Goal: Find contact information: Obtain details needed to contact an individual or organization

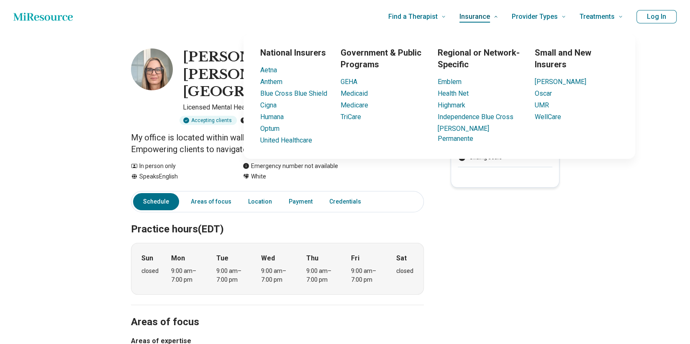
click at [489, 13] on span "Insurance" at bounding box center [475, 17] width 31 height 12
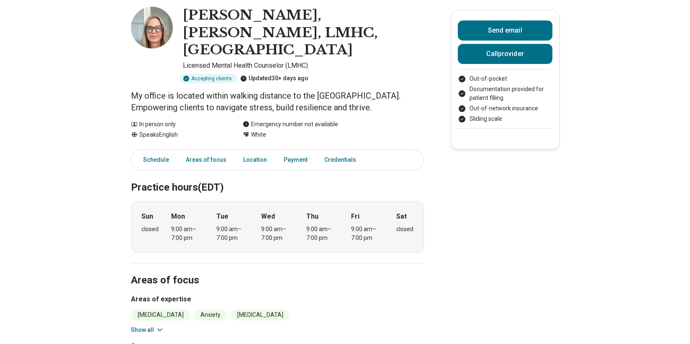
scroll to position [84, 0]
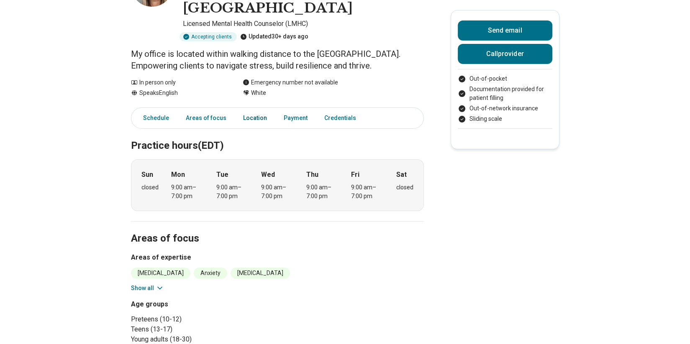
click at [259, 110] on link "Location" at bounding box center [255, 118] width 34 height 17
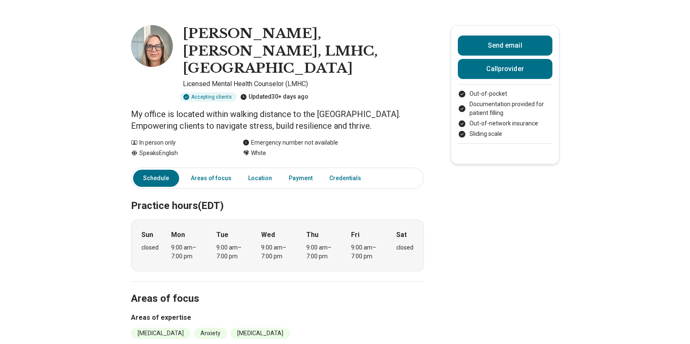
scroll to position [23, 0]
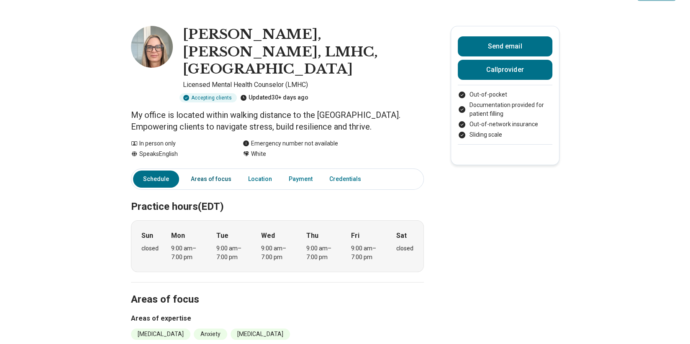
click at [213, 171] on link "Areas of focus" at bounding box center [211, 179] width 51 height 17
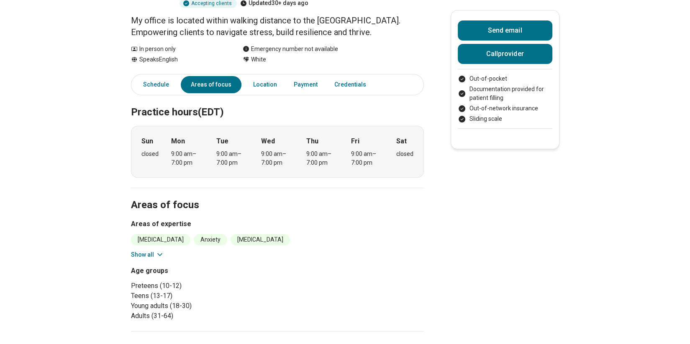
scroll to position [0, 0]
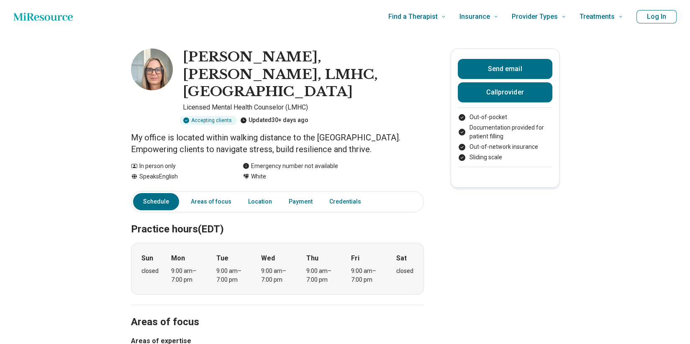
click at [523, 92] on button "Call provider" at bounding box center [505, 92] width 95 height 20
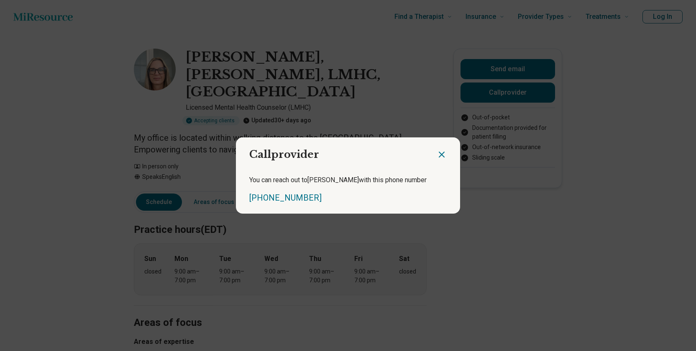
click at [408, 200] on div "[PHONE_NUMBER]" at bounding box center [348, 198] width 198 height 12
click at [439, 154] on icon "Close dialog" at bounding box center [441, 154] width 5 height 5
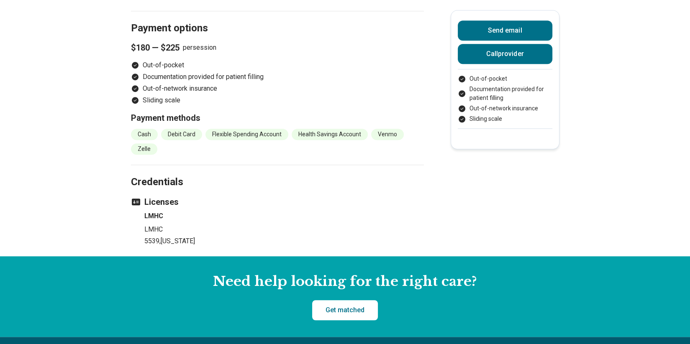
scroll to position [531, 0]
